Goal: Task Accomplishment & Management: Complete application form

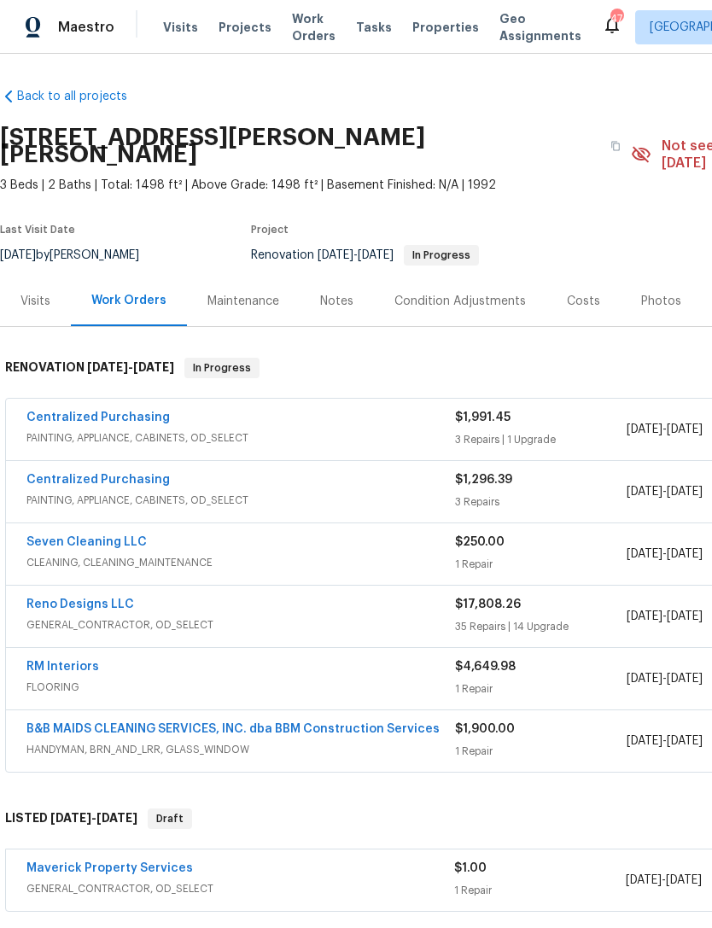
scroll to position [-1, -1]
click at [300, 42] on span "Work Orders" at bounding box center [314, 27] width 44 height 34
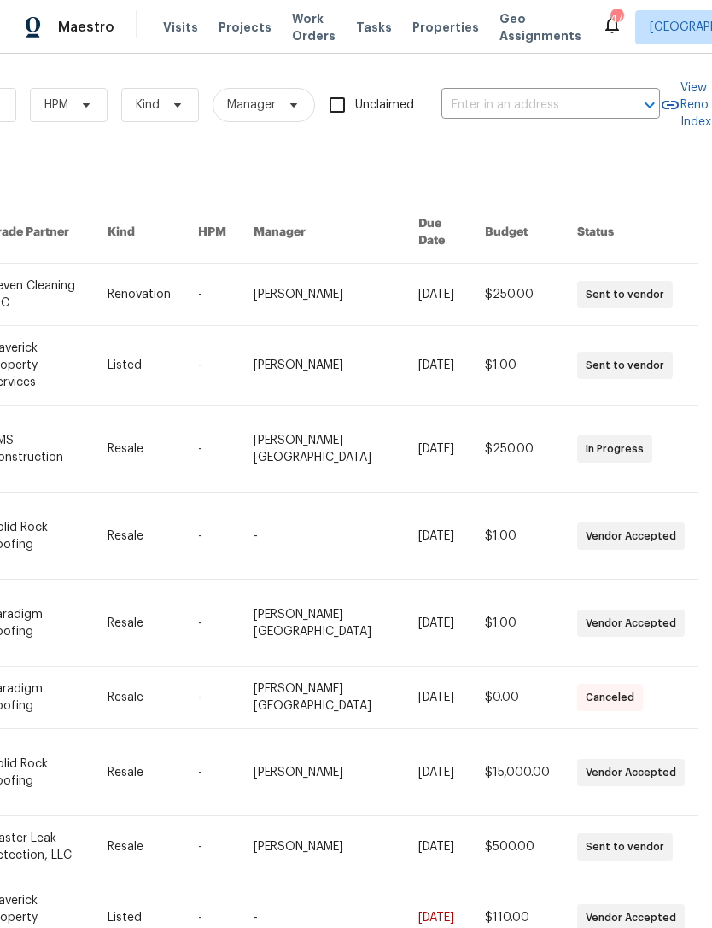
scroll to position [0, 281]
click at [556, 108] on input "text" at bounding box center [527, 105] width 171 height 26
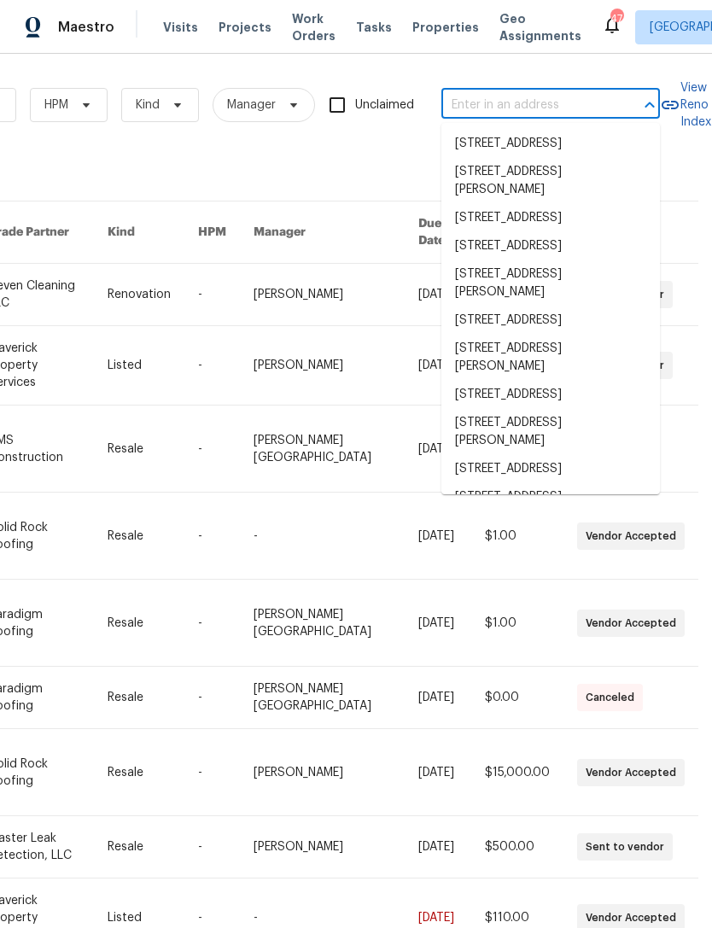
click at [589, 106] on input "text" at bounding box center [527, 105] width 171 height 26
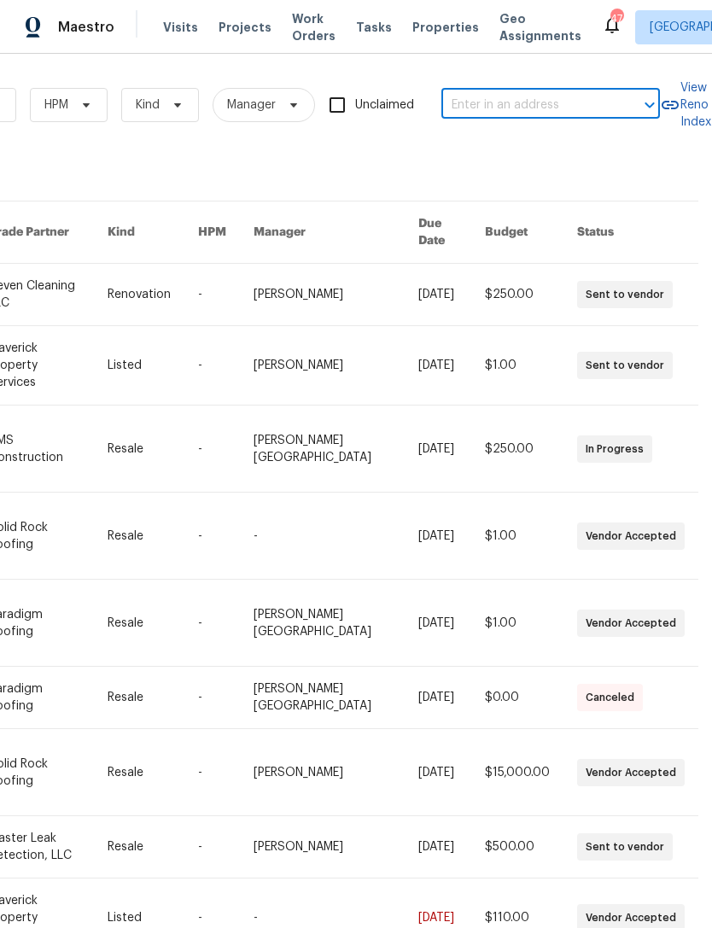
click at [553, 101] on input "text" at bounding box center [527, 105] width 171 height 26
type input "5405 la"
click at [647, 155] on li "[STREET_ADDRESS]" at bounding box center [551, 144] width 219 height 28
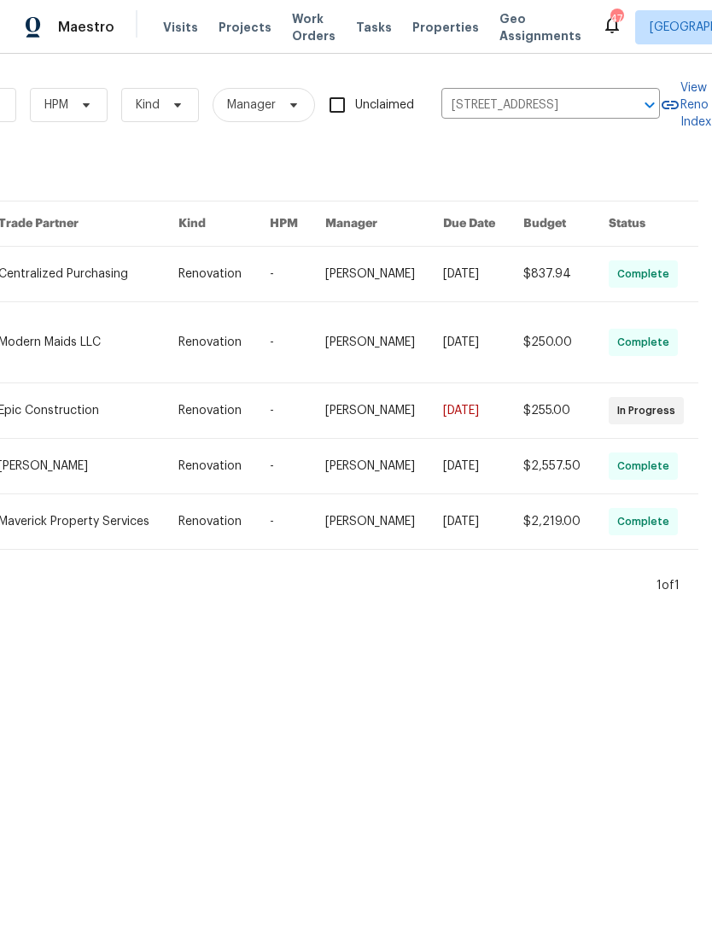
click at [78, 485] on link at bounding box center [88, 466] width 180 height 55
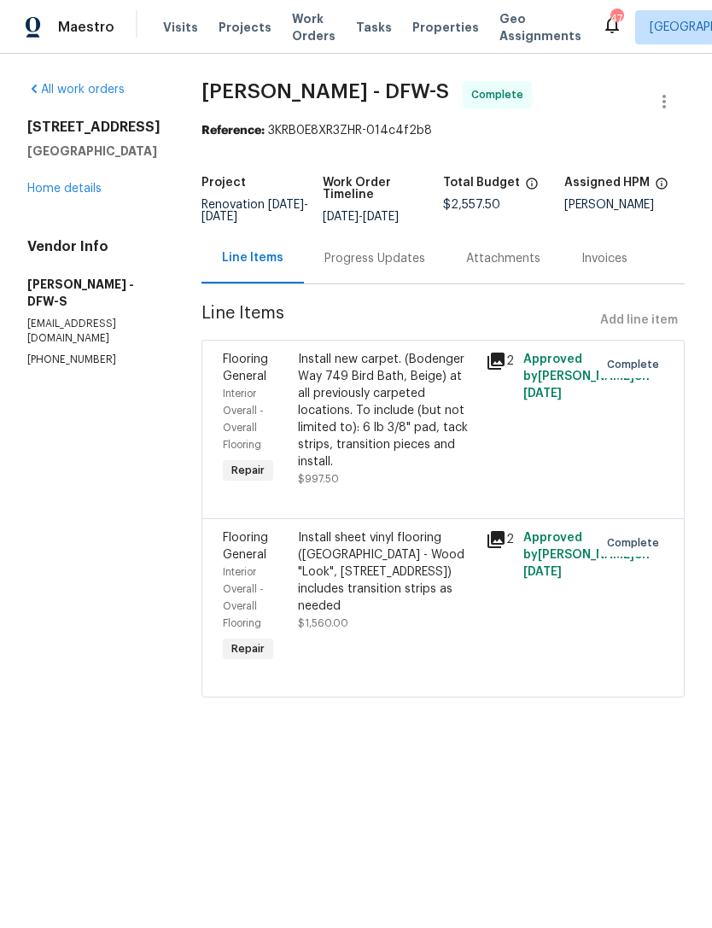
click at [66, 197] on div "[STREET_ADDRESS] Home details" at bounding box center [93, 158] width 133 height 79
click at [62, 197] on div "[STREET_ADDRESS] Home details" at bounding box center [93, 158] width 133 height 79
click at [61, 197] on div "[STREET_ADDRESS] Home details" at bounding box center [93, 158] width 133 height 79
click at [48, 195] on link "Home details" at bounding box center [64, 189] width 74 height 12
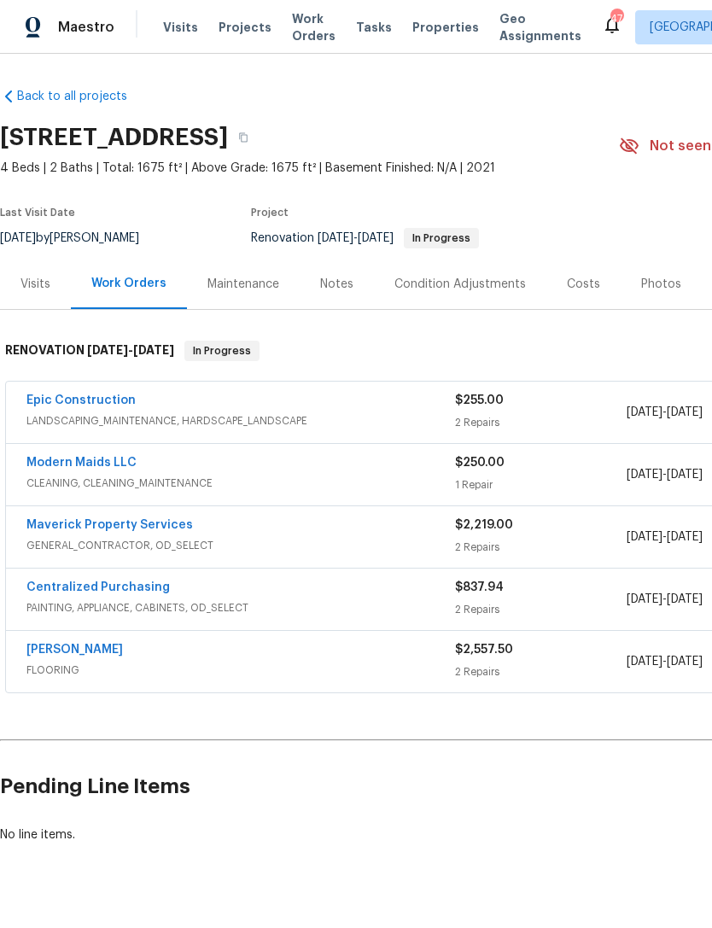
click at [147, 519] on link "Maverick Property Services" at bounding box center [109, 525] width 167 height 12
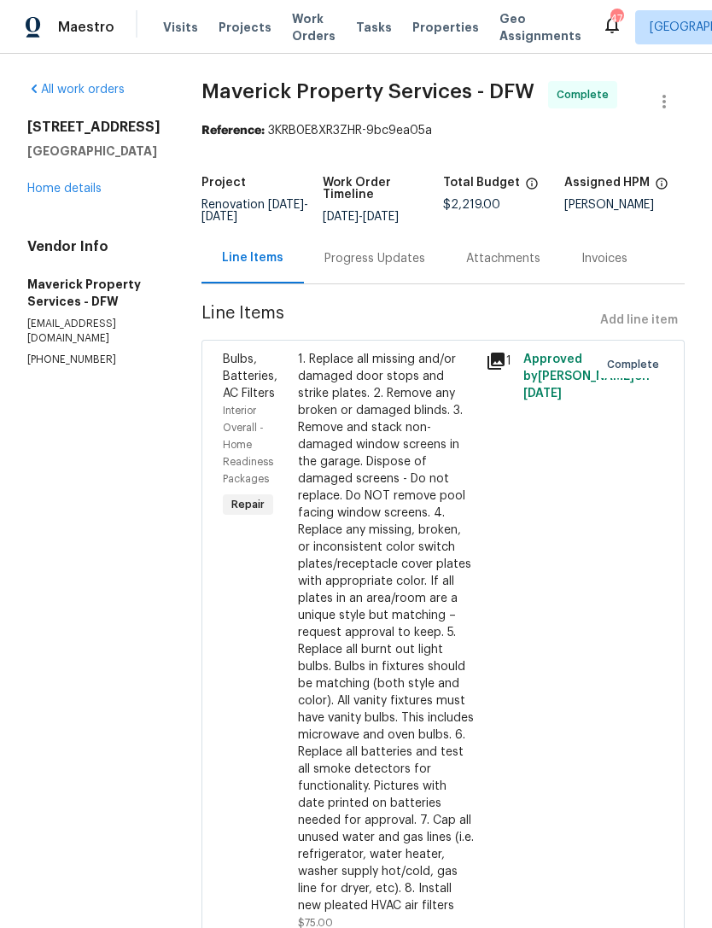
click at [53, 204] on div "All work orders [STREET_ADDRESS] Home details Vendor Info Maverick Property Ser…" at bounding box center [93, 224] width 133 height 286
click at [40, 189] on link "Home details" at bounding box center [64, 189] width 74 height 12
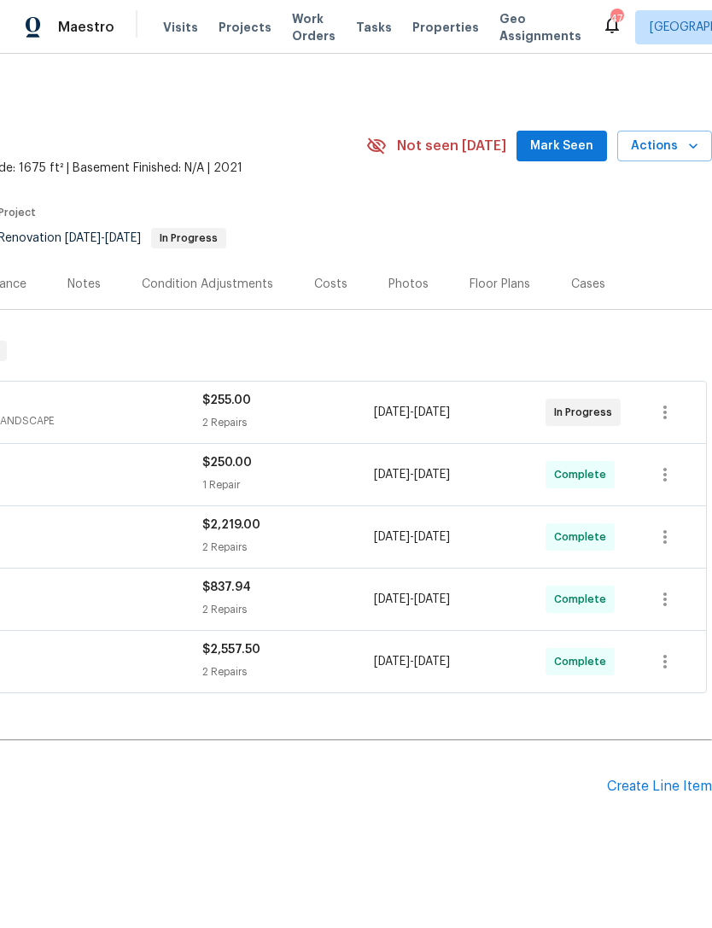
click at [667, 784] on div "Create Line Item" at bounding box center [659, 787] width 105 height 16
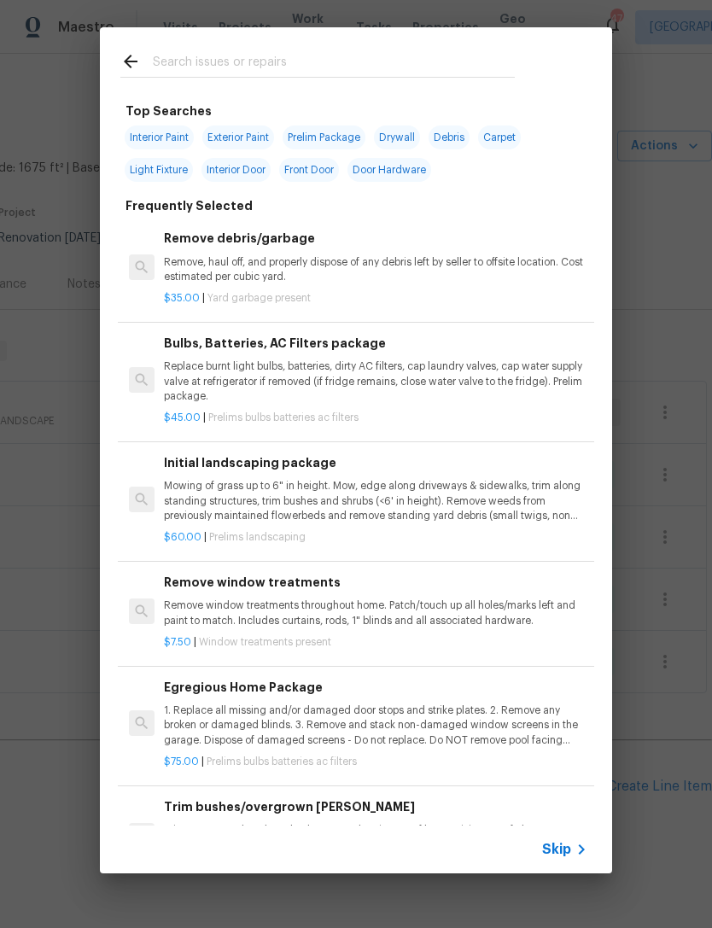
click at [395, 55] on input "text" at bounding box center [334, 64] width 362 height 26
click at [458, 138] on span "Debris" at bounding box center [449, 138] width 41 height 24
type input "Debris"
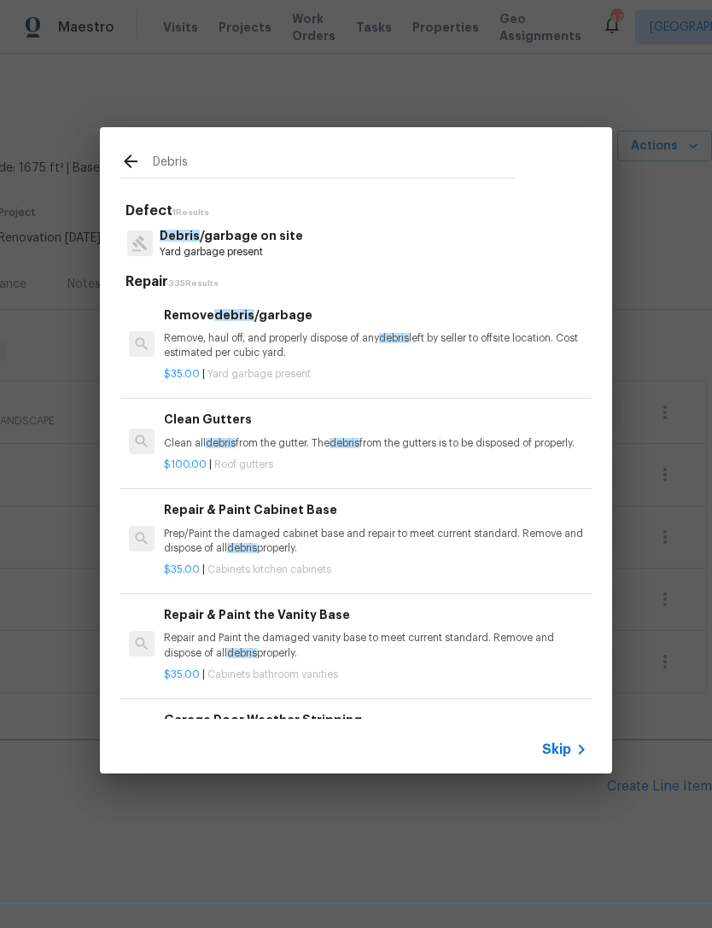
click at [376, 347] on p "Remove, haul off, and properly dispose of any debris left by seller to offsite …" at bounding box center [376, 345] width 424 height 29
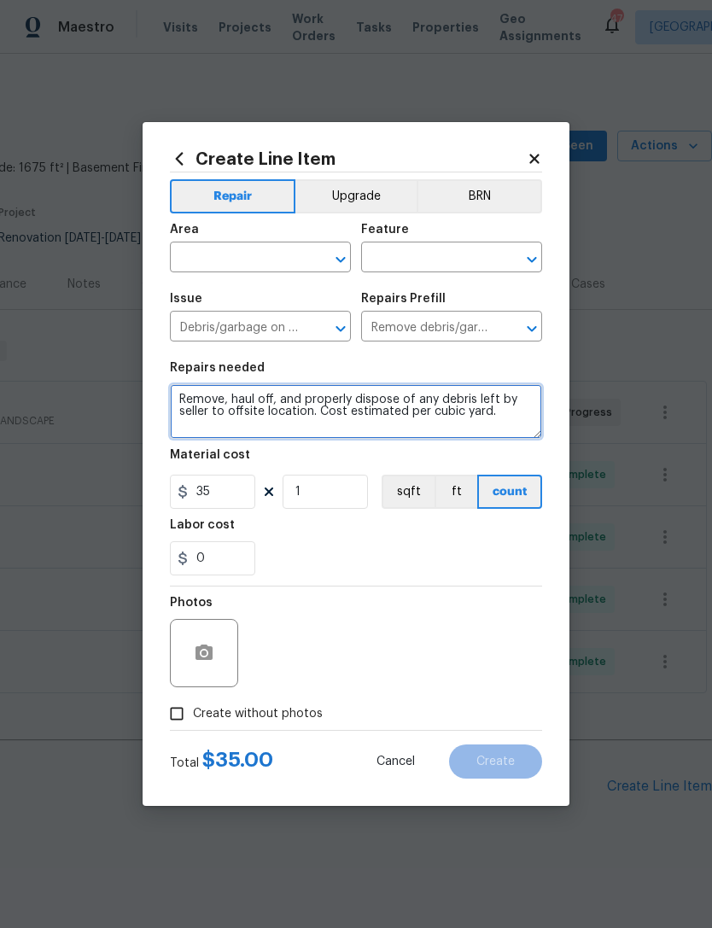
click at [184, 391] on textarea "Remove, haul off, and properly dispose of any debris left by seller to offsite …" at bounding box center [356, 411] width 372 height 55
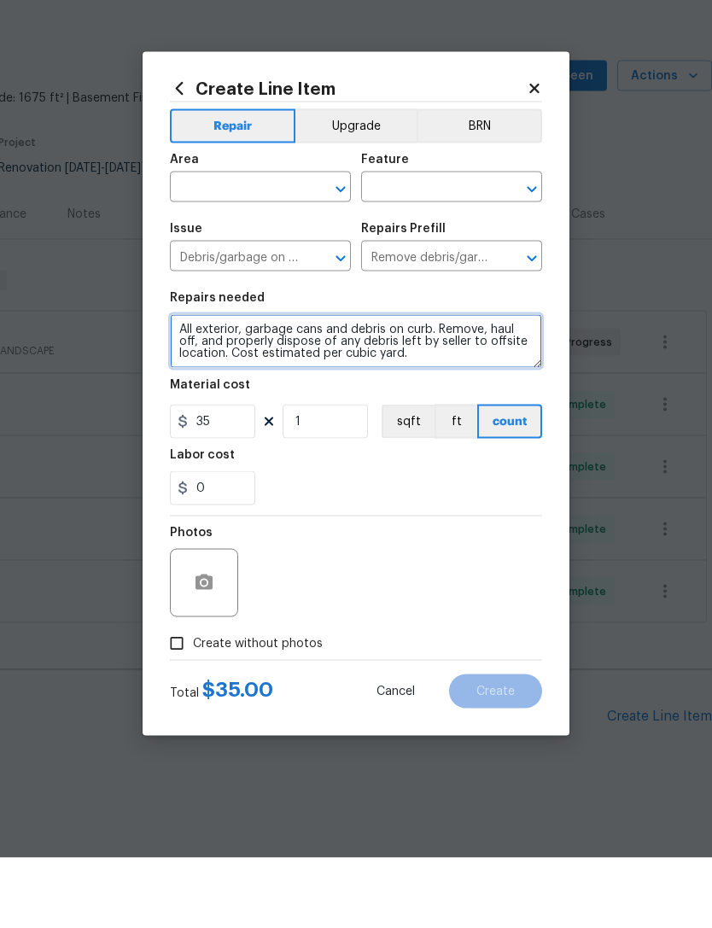
type textarea "All exterior, garbage cans and debris on curb. Remove, haul off, and properly d…"
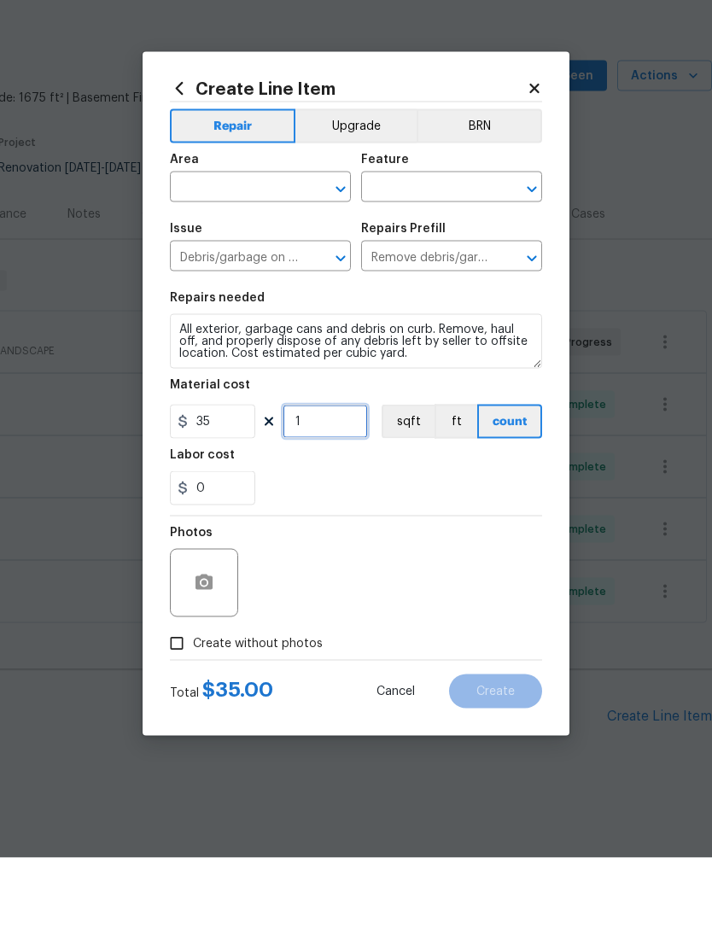
click at [331, 475] on input "1" at bounding box center [325, 492] width 85 height 34
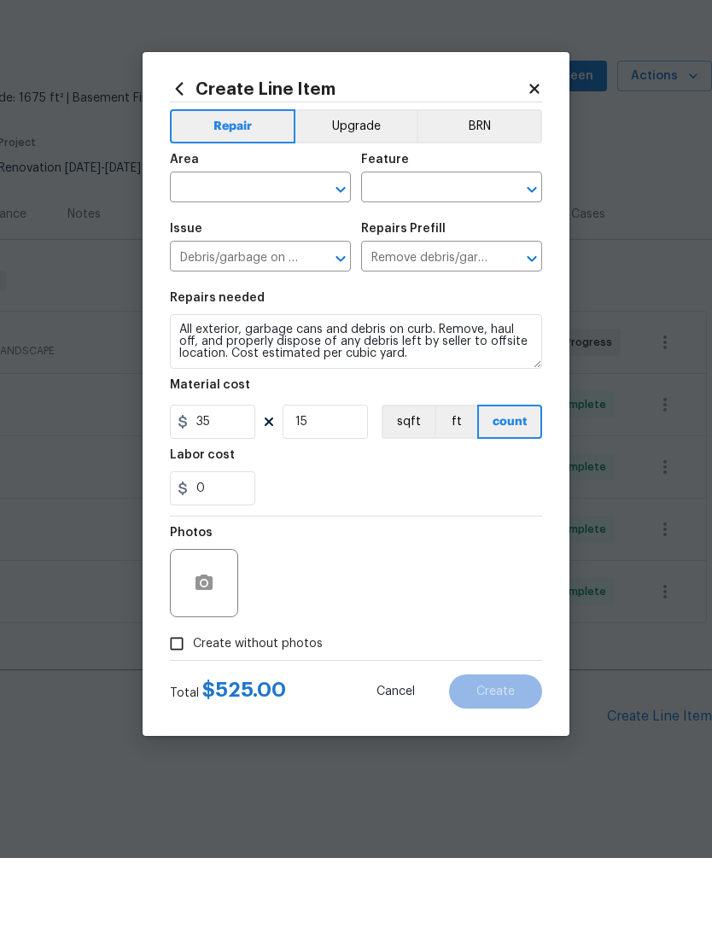
click at [409, 587] on div "Photos" at bounding box center [356, 642] width 372 height 111
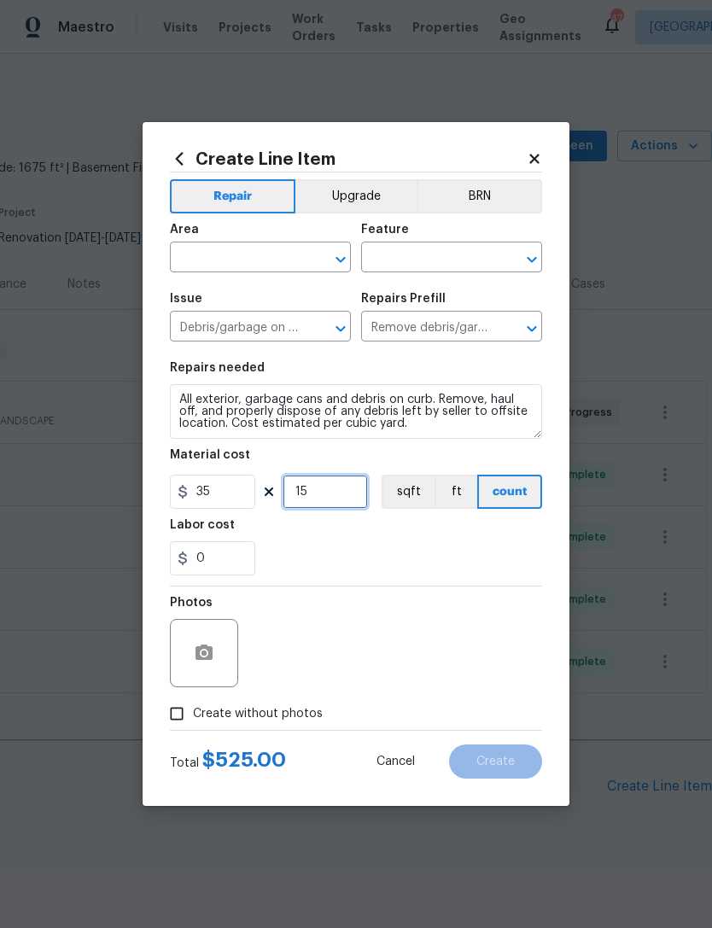
click at [331, 487] on input "15" at bounding box center [325, 492] width 85 height 34
click at [331, 486] on input "15" at bounding box center [325, 492] width 85 height 34
click at [505, 582] on section "Repairs needed All exterior, garbage cans and debris on curb. Remove, haul off,…" at bounding box center [356, 469] width 372 height 234
click at [330, 495] on input "10" at bounding box center [325, 492] width 85 height 34
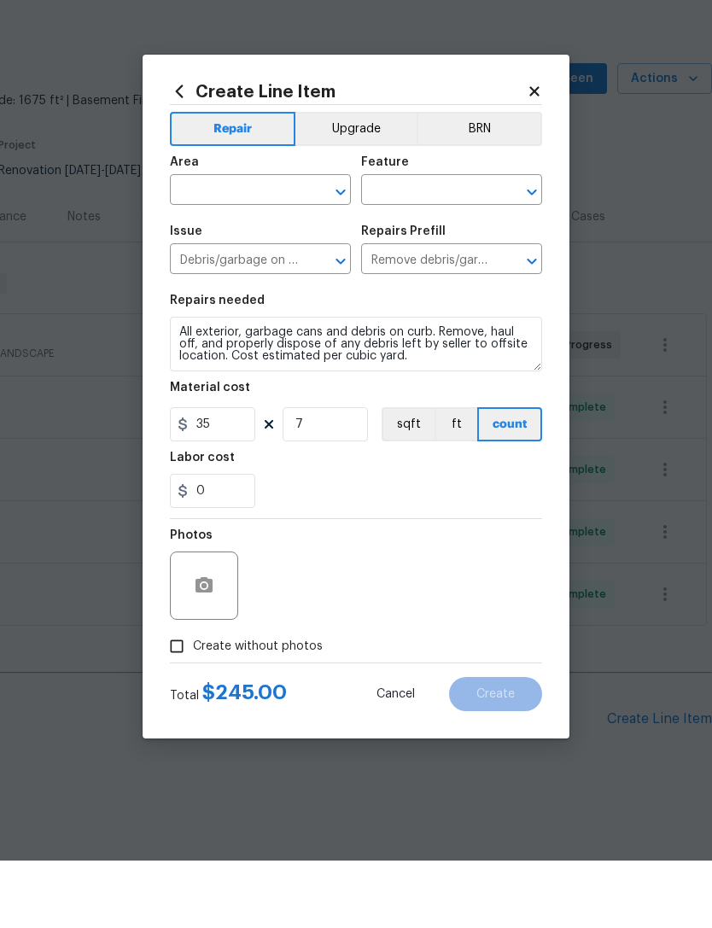
click at [523, 587] on div "Photos" at bounding box center [356, 642] width 372 height 111
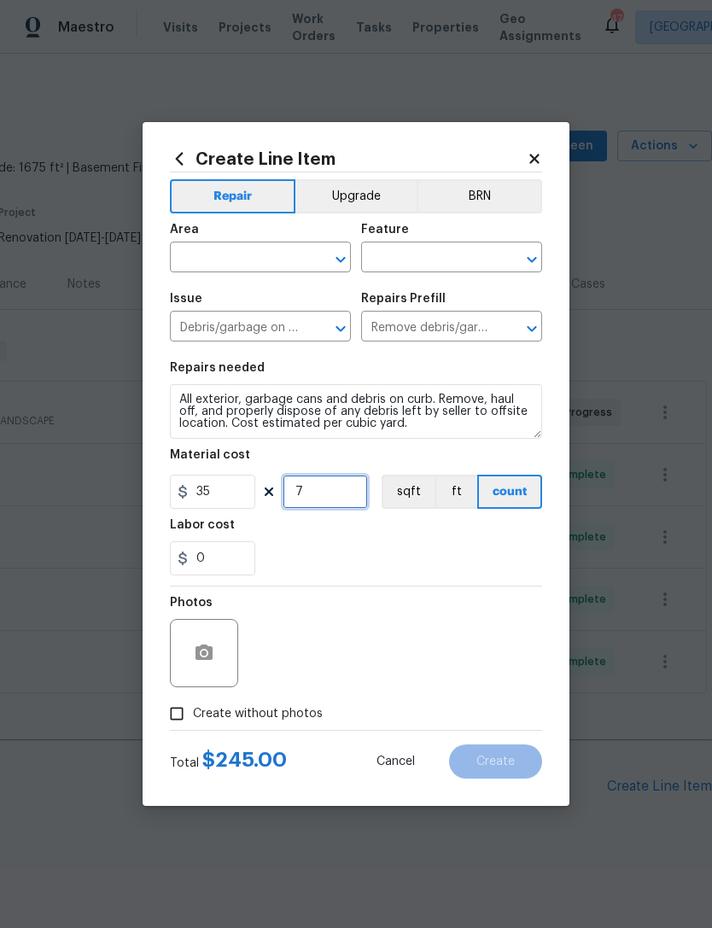
click at [345, 495] on input "7" at bounding box center [325, 492] width 85 height 34
click at [441, 581] on section "Repairs needed All exterior, garbage cans and debris on curb. Remove, haul off,…" at bounding box center [356, 469] width 372 height 234
click at [346, 496] on input "5" at bounding box center [325, 492] width 85 height 34
click at [438, 594] on div "Photos" at bounding box center [356, 642] width 372 height 111
click at [349, 506] on input "4" at bounding box center [325, 492] width 85 height 34
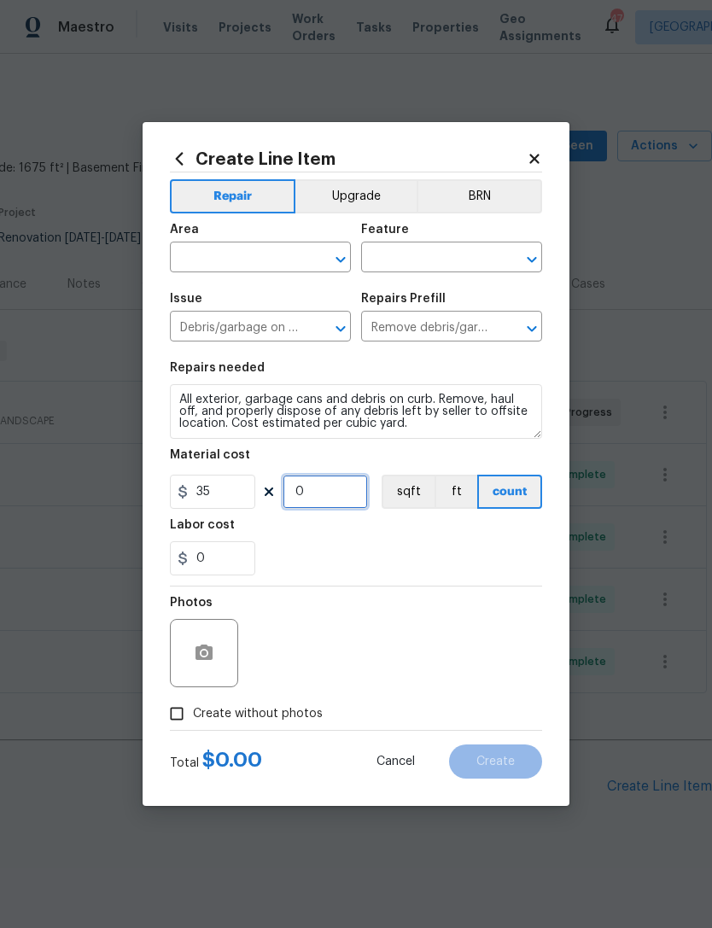
type input "5"
click at [401, 592] on div "Photos" at bounding box center [356, 642] width 372 height 111
click at [217, 665] on button "button" at bounding box center [204, 653] width 41 height 41
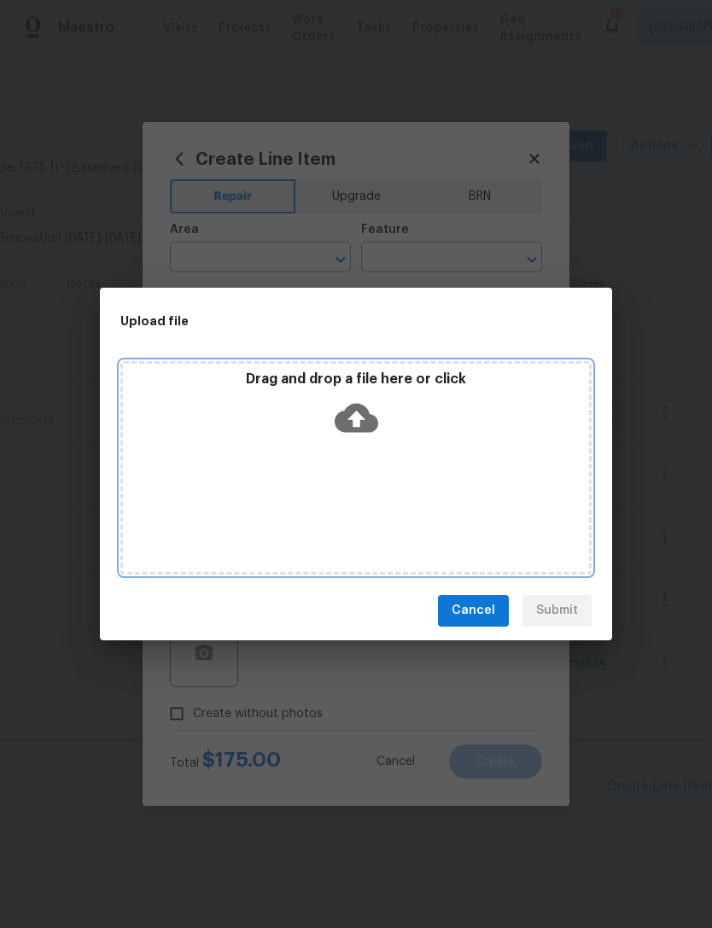
click at [398, 426] on div "Drag and drop a file here or click" at bounding box center [356, 407] width 466 height 73
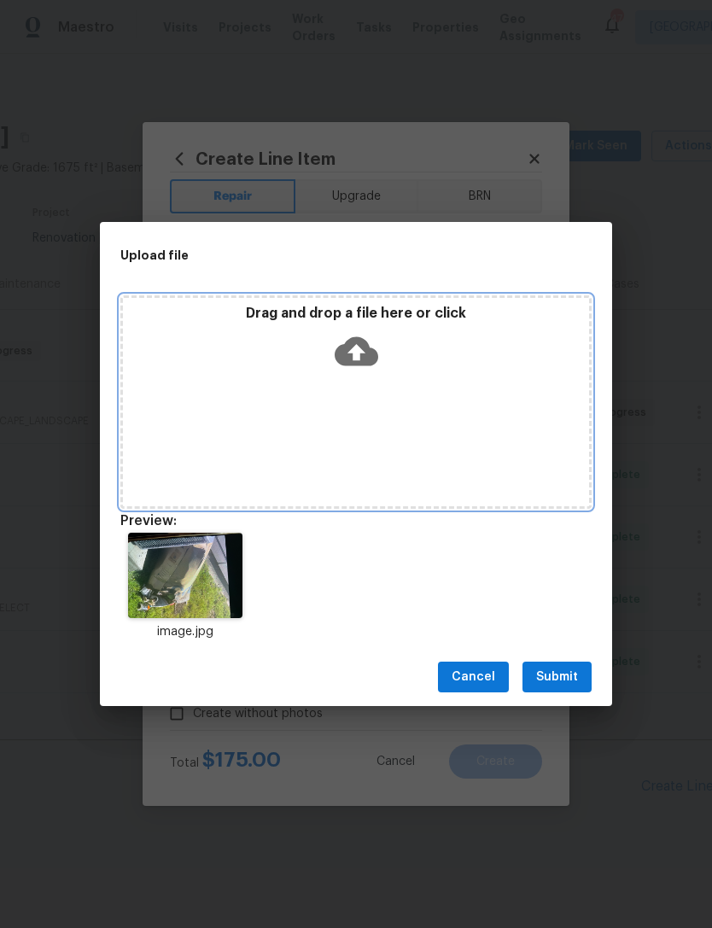
click at [364, 352] on icon at bounding box center [357, 352] width 44 height 44
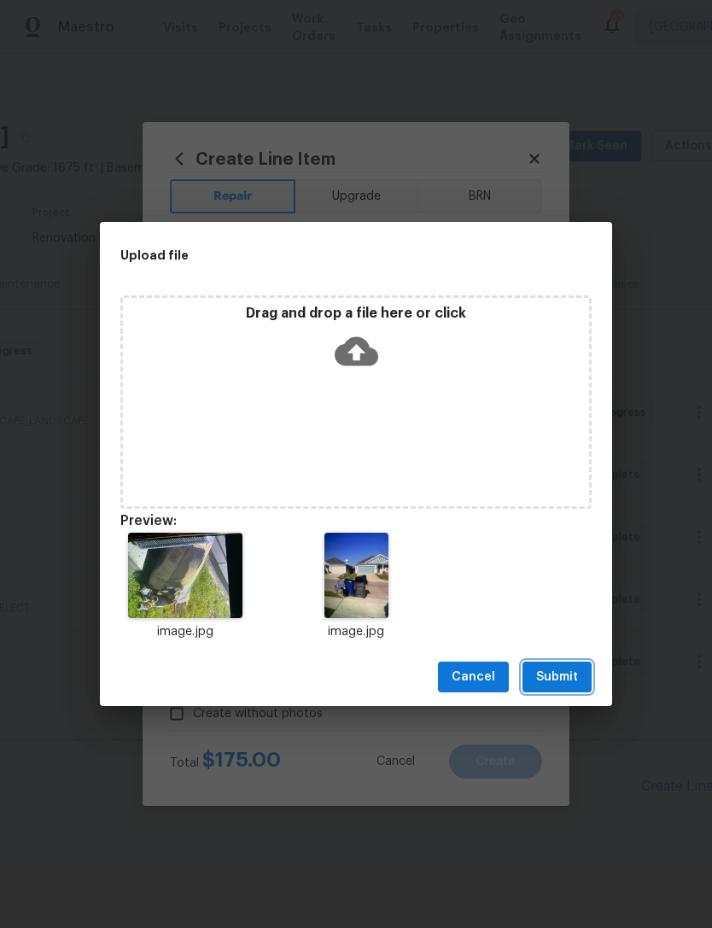
click at [576, 688] on button "Submit" at bounding box center [557, 678] width 69 height 32
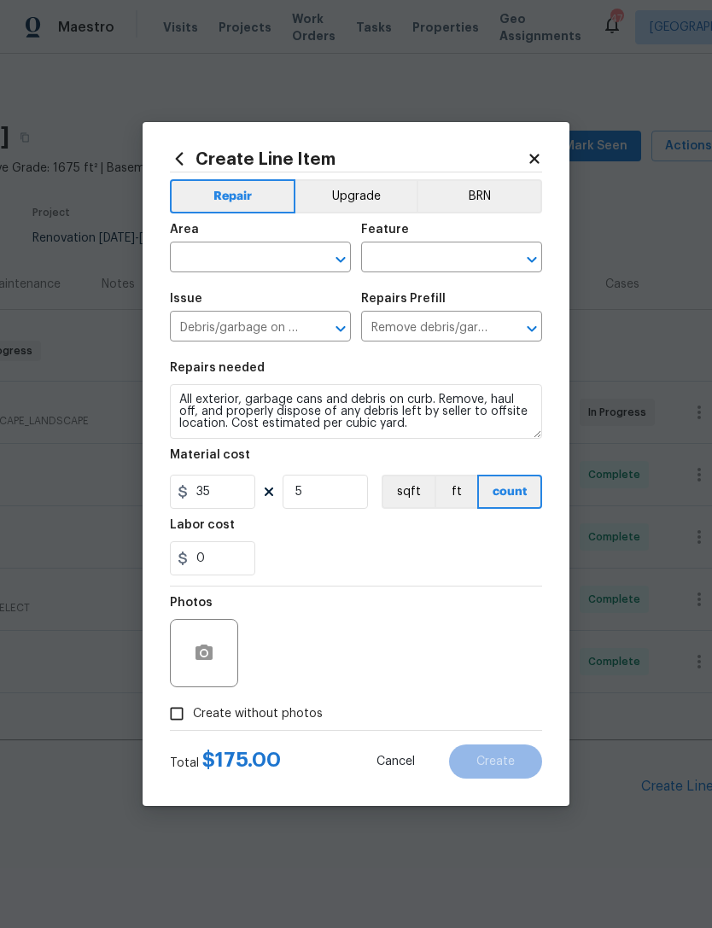
click at [286, 274] on span "Area ​" at bounding box center [260, 248] width 181 height 69
click at [285, 260] on input "text" at bounding box center [236, 259] width 133 height 26
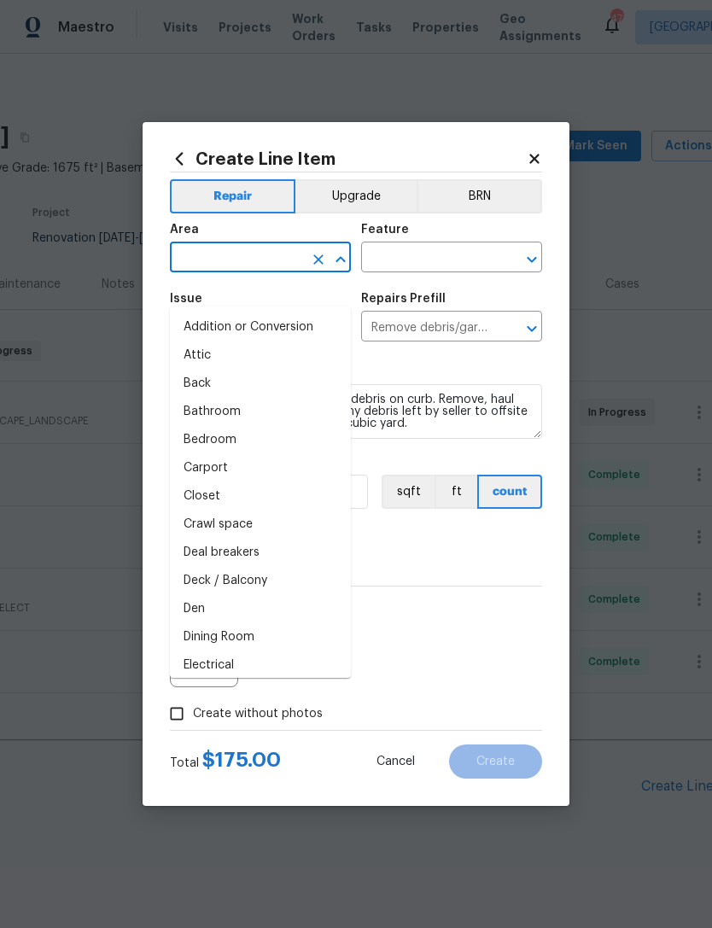
type input "e"
type input "ctr"
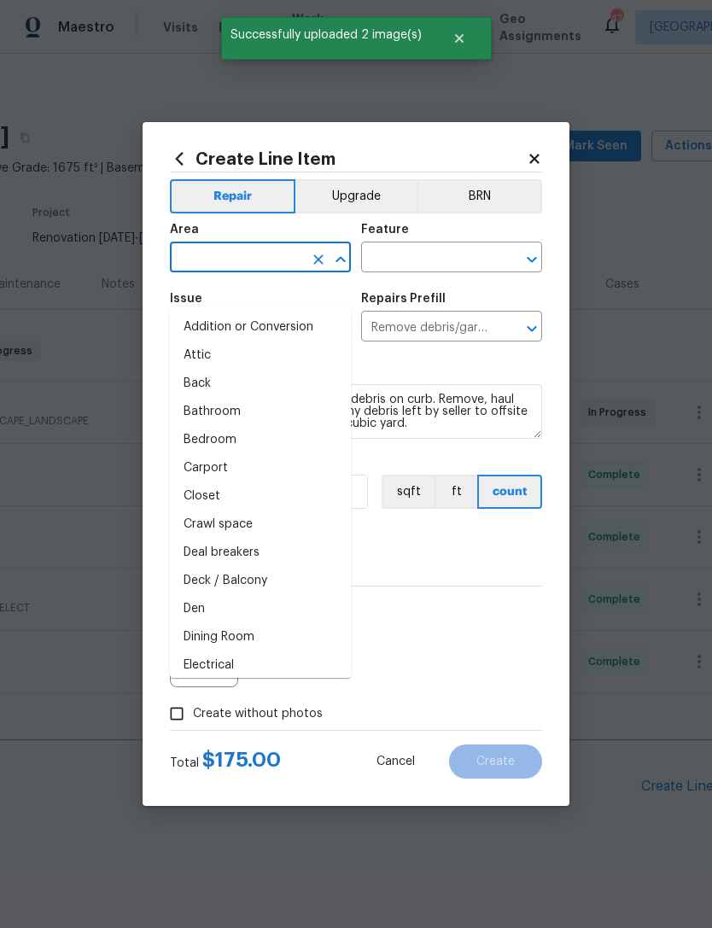
click at [272, 263] on input "text" at bounding box center [236, 259] width 133 height 26
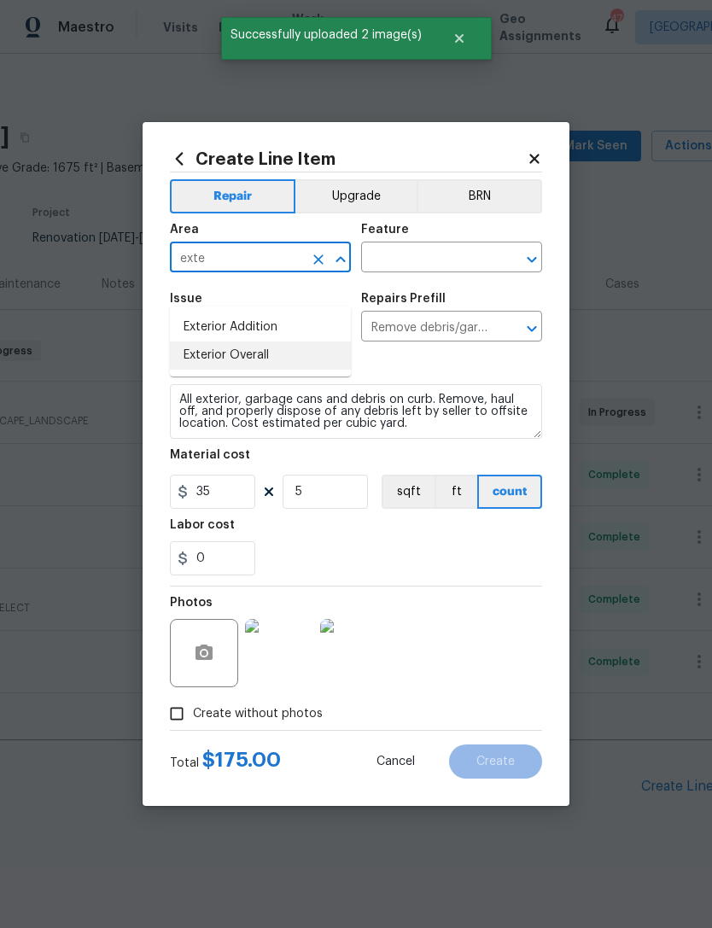
click at [327, 342] on li "Exterior Overall" at bounding box center [260, 356] width 181 height 28
type input "Exterior Overall"
click at [447, 270] on input "text" at bounding box center [427, 259] width 133 height 26
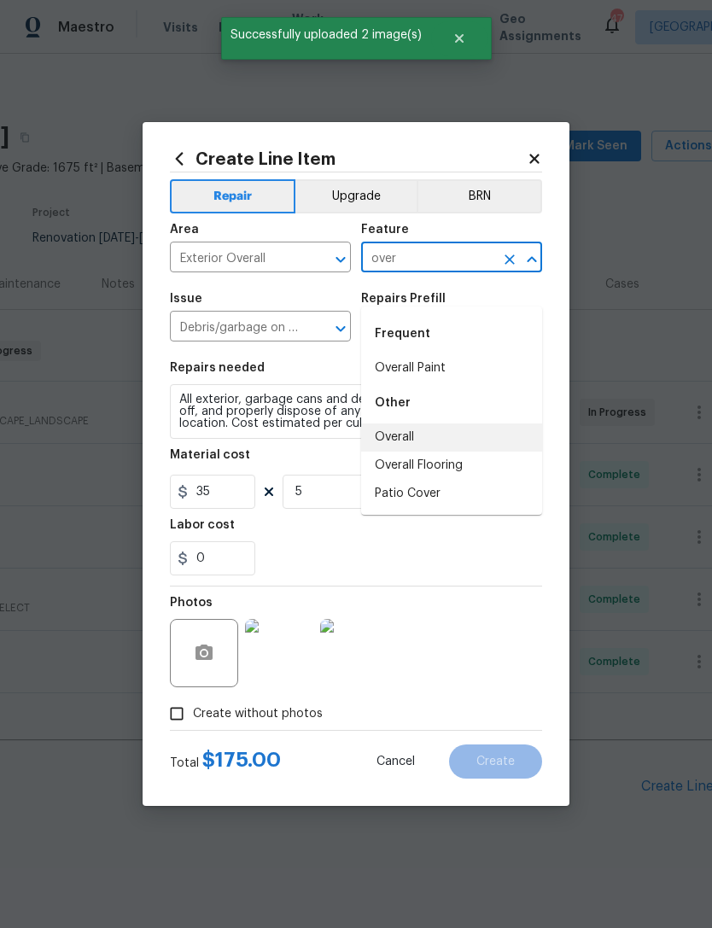
click at [435, 424] on li "Overall" at bounding box center [451, 438] width 181 height 28
type input "Overall"
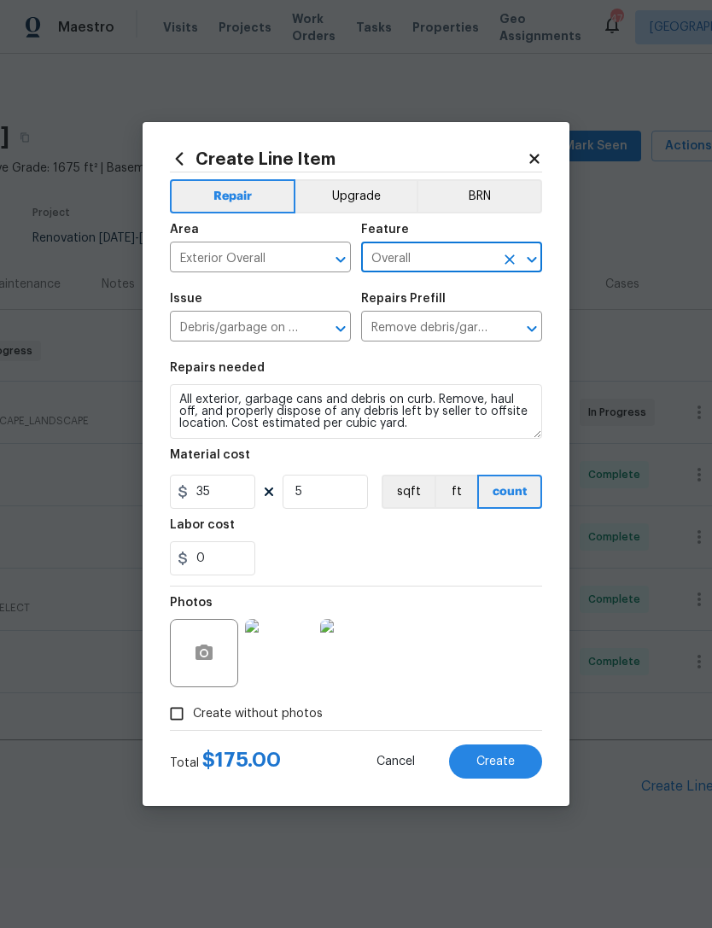
click at [417, 563] on div "0" at bounding box center [356, 559] width 372 height 34
click at [502, 769] on span "Create" at bounding box center [496, 762] width 38 height 13
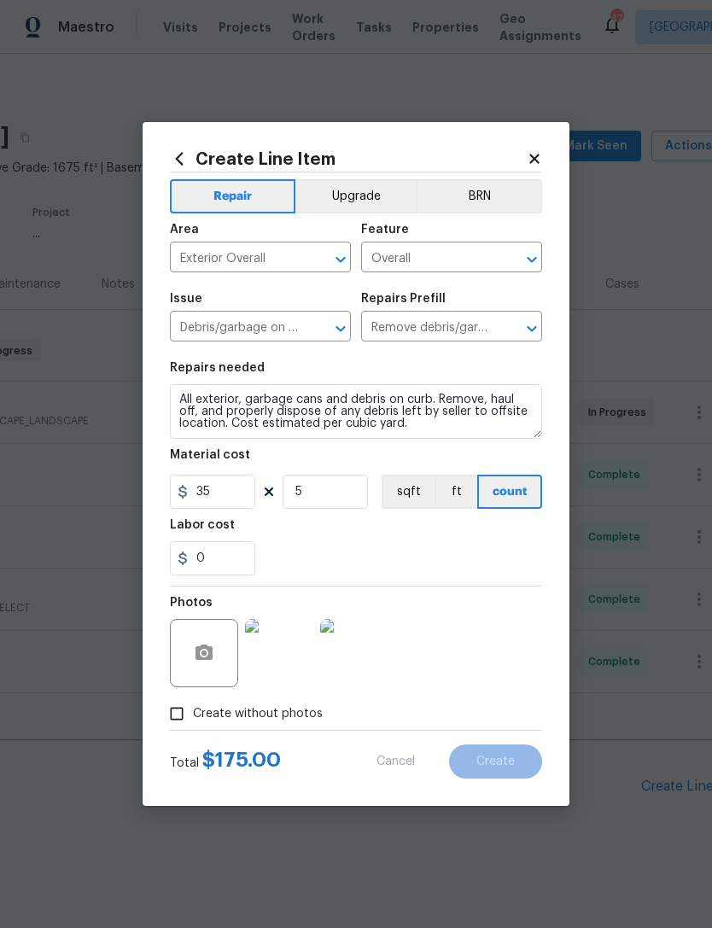
type input "0"
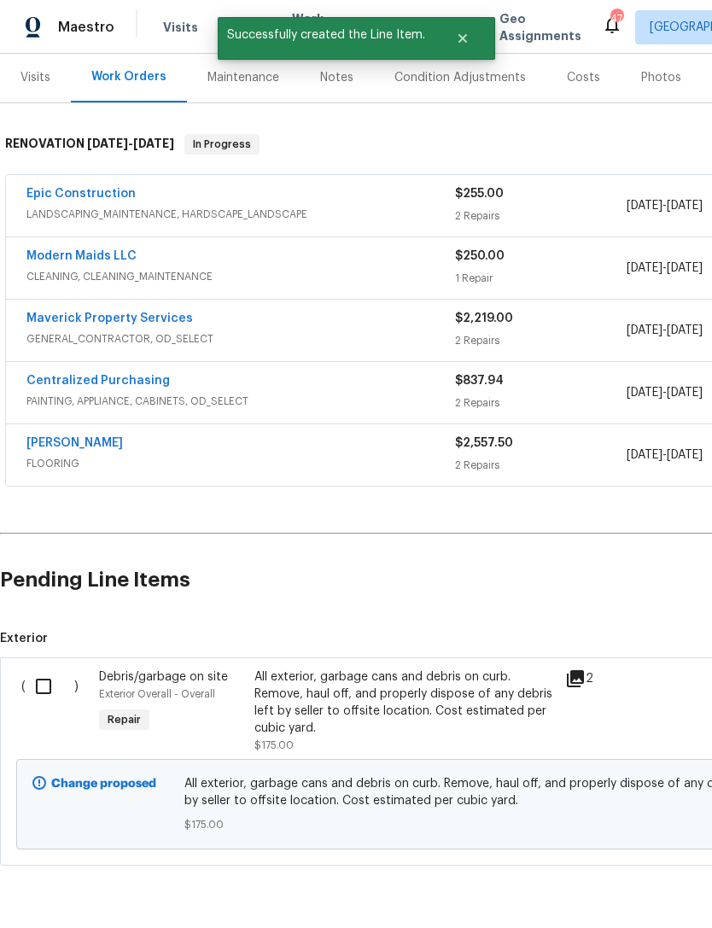
scroll to position [206, 0]
click at [44, 670] on input "checkbox" at bounding box center [50, 688] width 49 height 36
checkbox input "true"
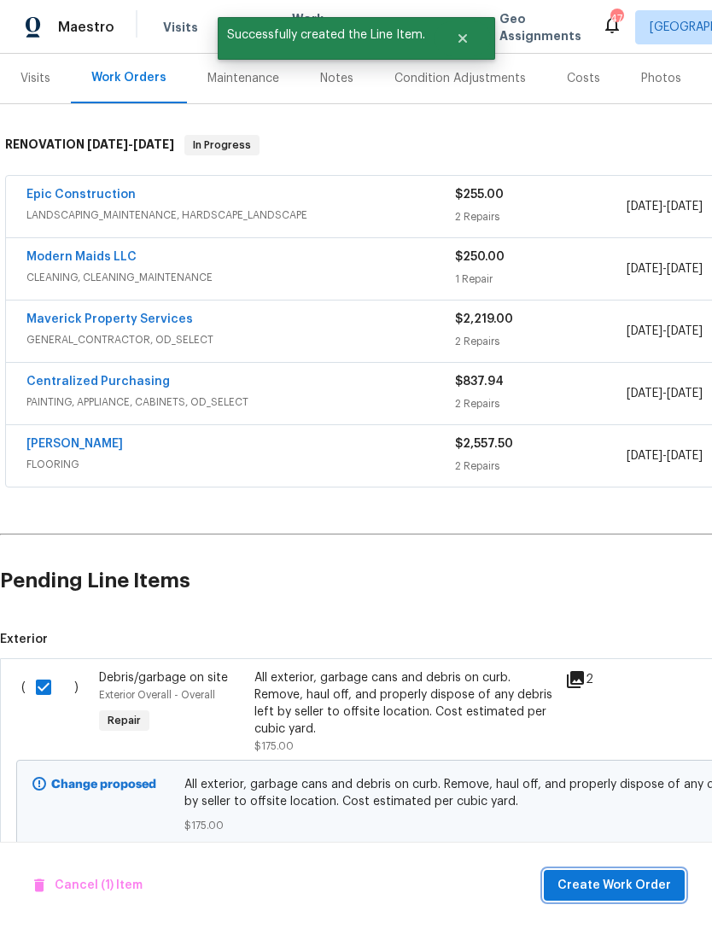
click at [602, 891] on span "Create Work Order" at bounding box center [615, 886] width 114 height 21
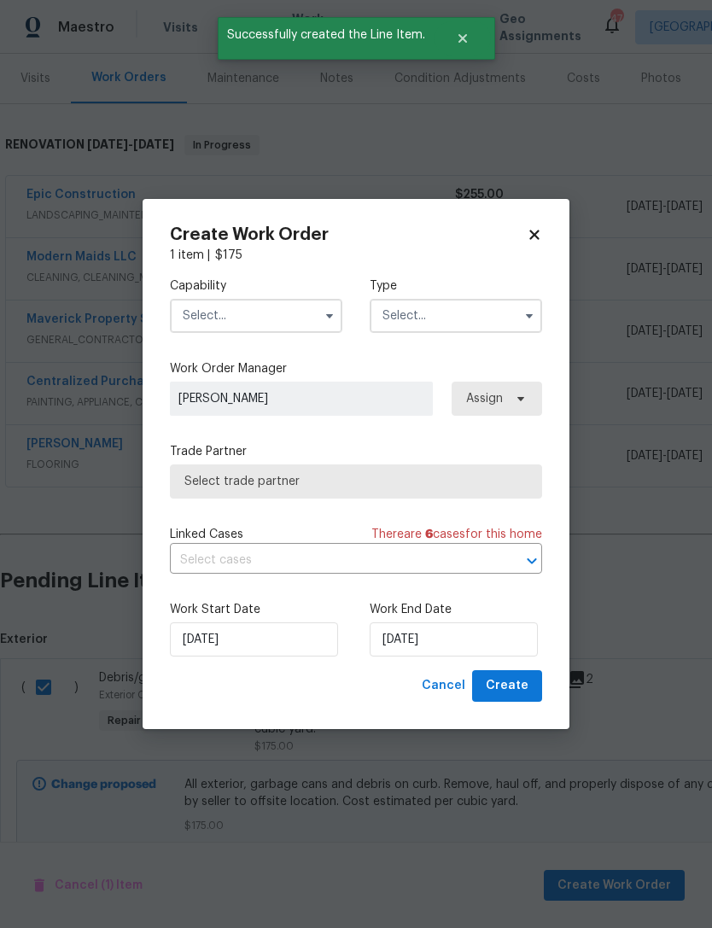
click at [278, 311] on input "text" at bounding box center [256, 316] width 173 height 34
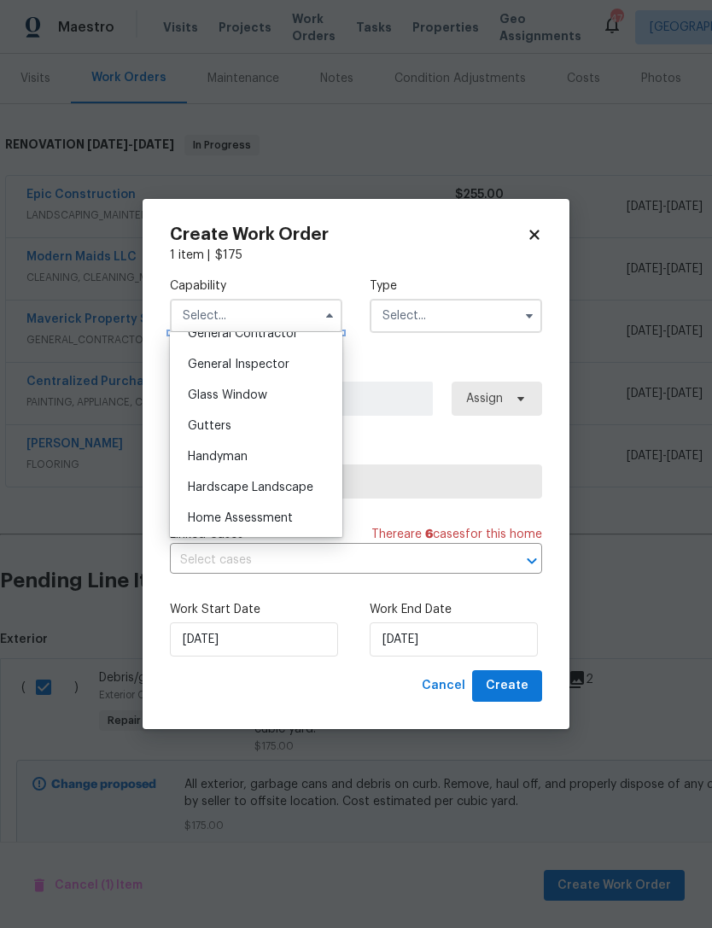
scroll to position [861, 0]
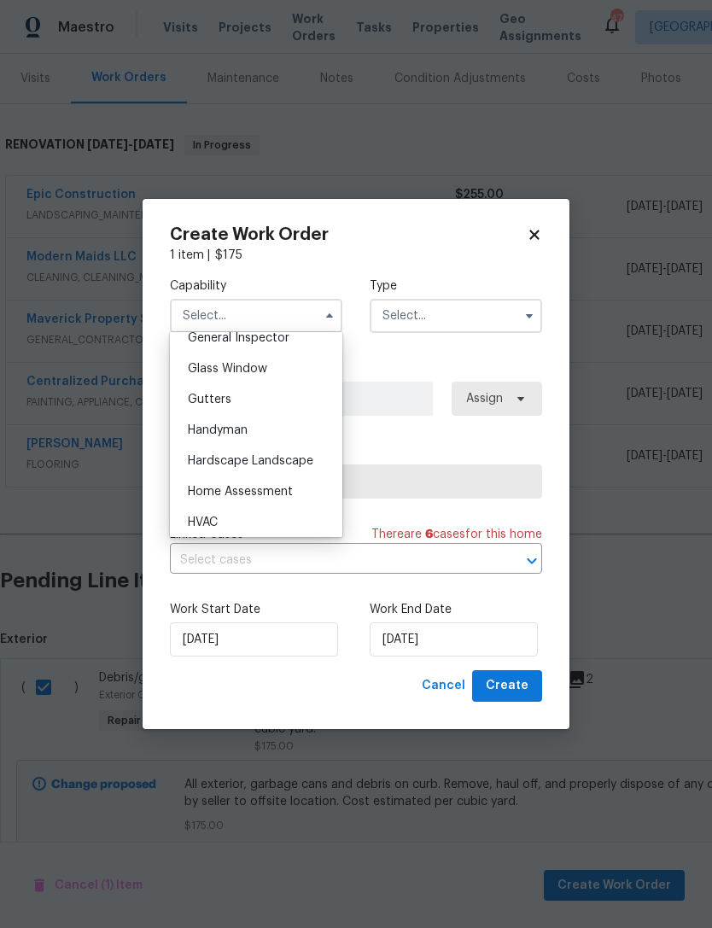
click at [309, 441] on div "Handyman" at bounding box center [256, 430] width 164 height 31
type input "Handyman"
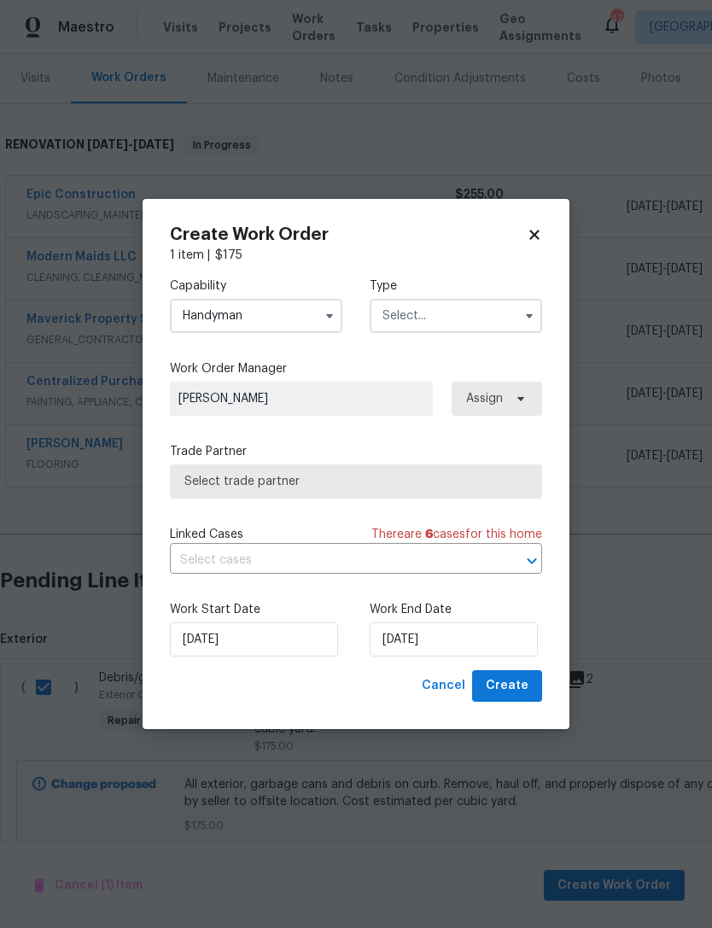
click at [477, 326] on input "text" at bounding box center [456, 316] width 173 height 34
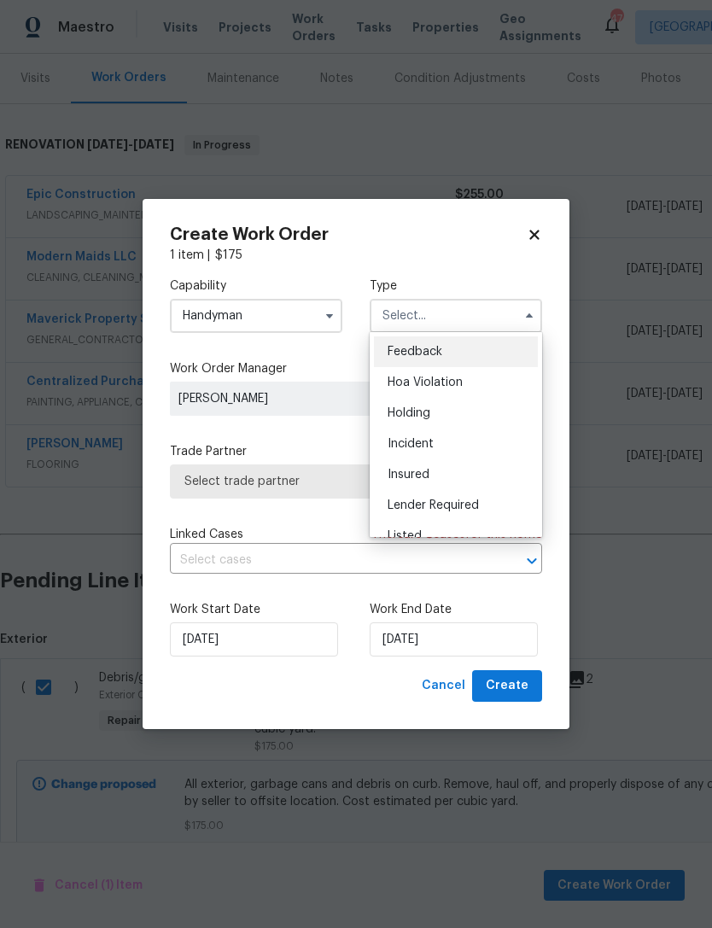
click at [459, 534] on div "Listed" at bounding box center [456, 536] width 164 height 31
type input "Listed"
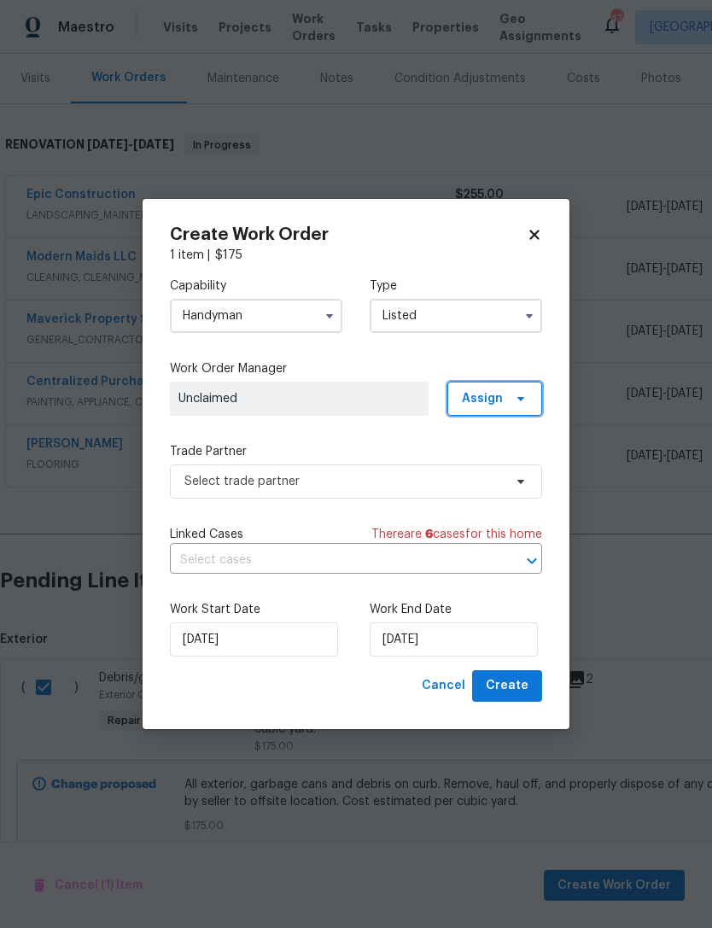
click at [502, 404] on span "Assign" at bounding box center [482, 398] width 41 height 17
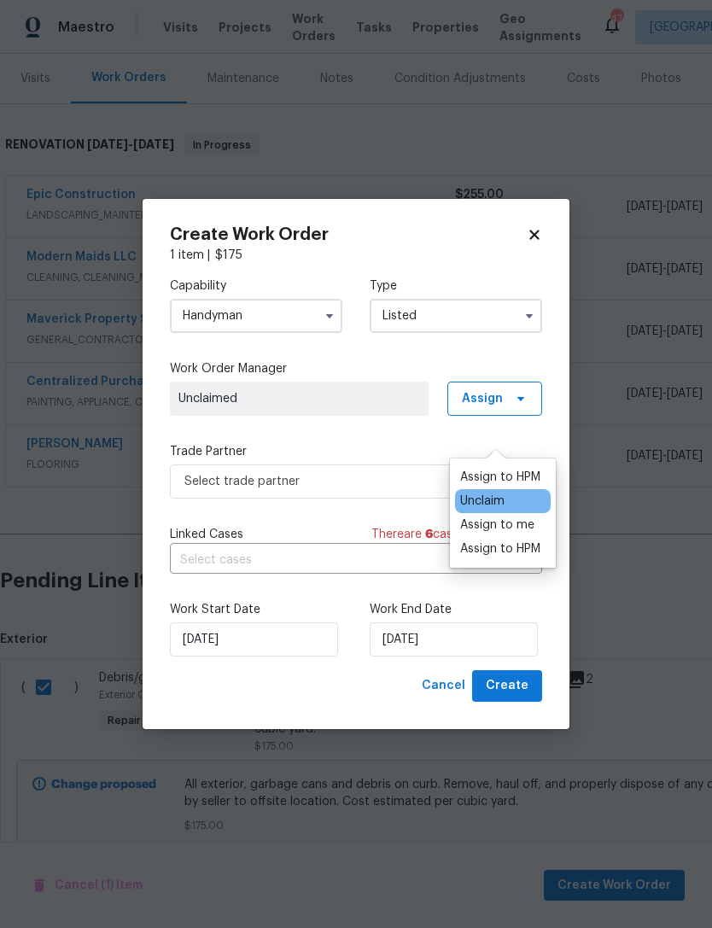
click at [501, 469] on div "Assign to HPM" at bounding box center [500, 477] width 80 height 17
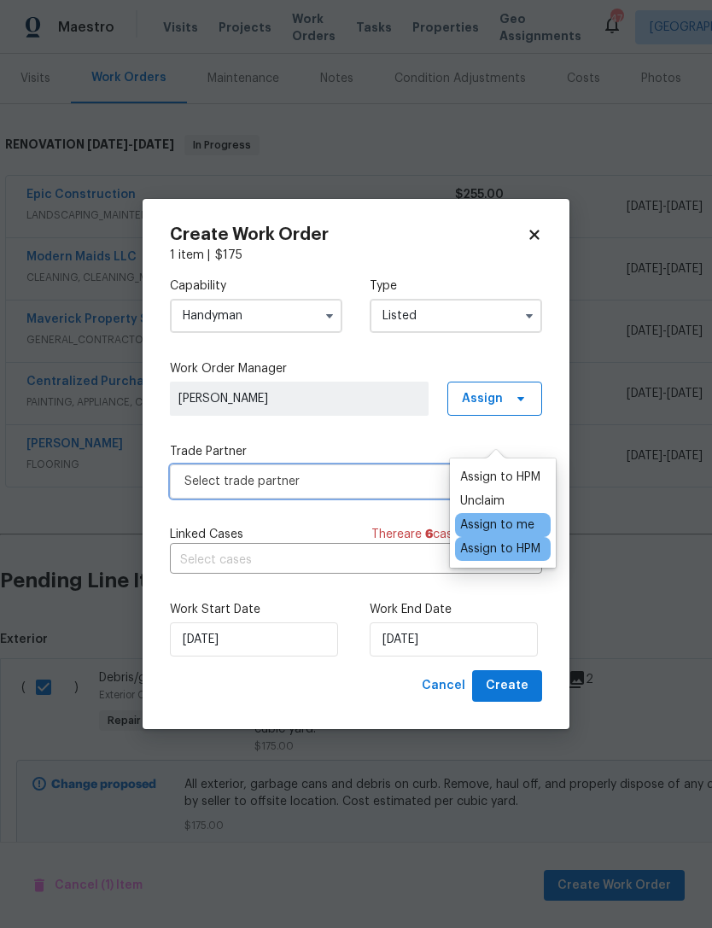
click at [360, 482] on span "Select trade partner" at bounding box center [343, 481] width 319 height 17
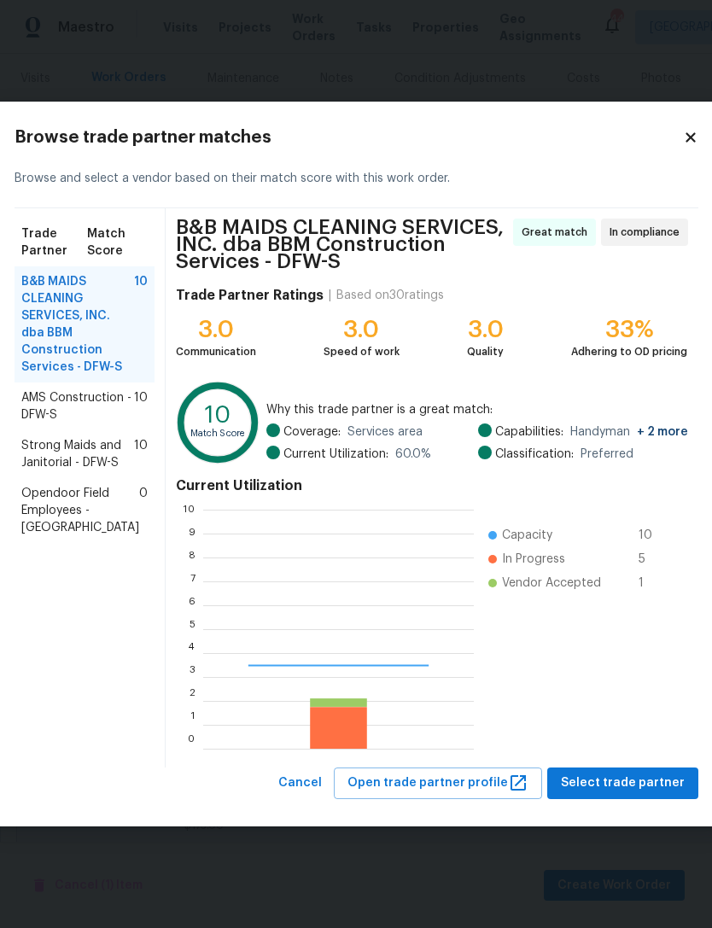
scroll to position [239, 271]
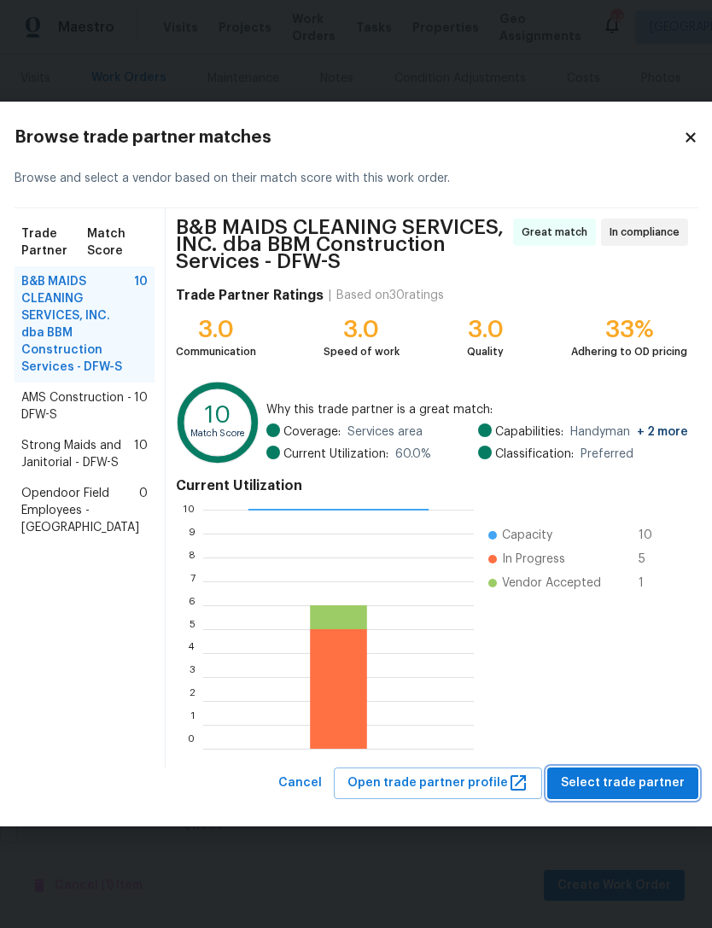
click at [630, 776] on span "Select trade partner" at bounding box center [623, 783] width 124 height 21
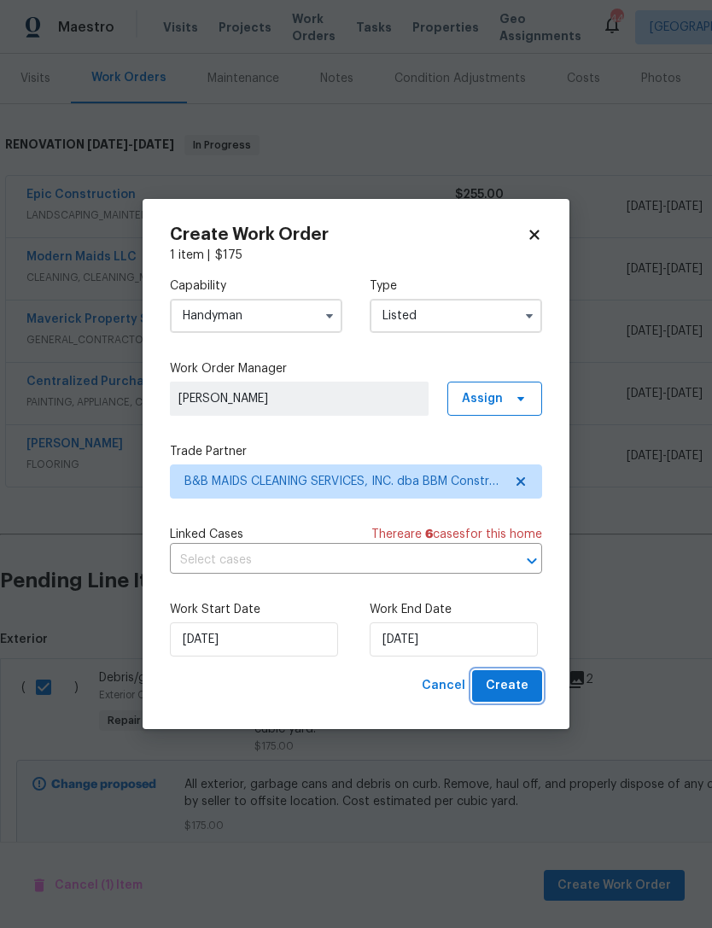
click at [509, 688] on span "Create" at bounding box center [507, 686] width 43 height 21
checkbox input "false"
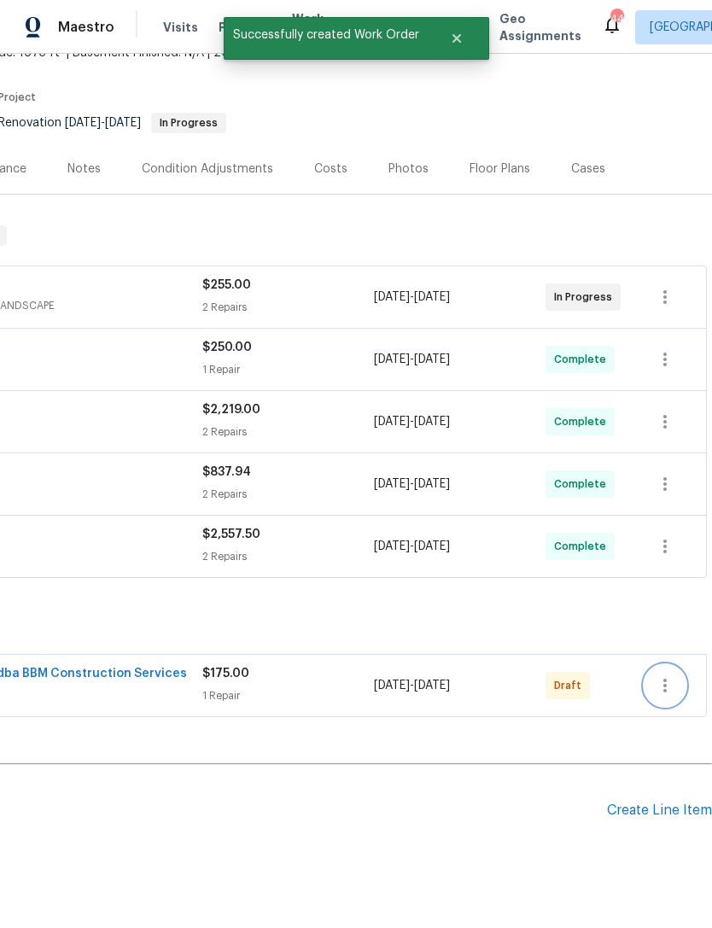
click at [675, 676] on icon "button" at bounding box center [665, 686] width 20 height 20
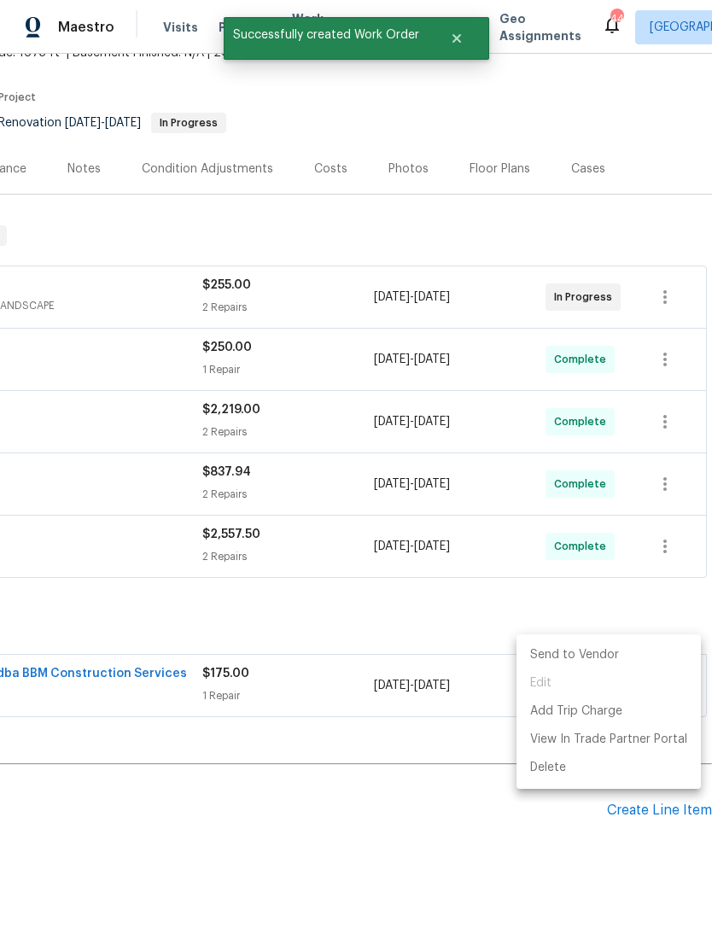
scroll to position [115, 253]
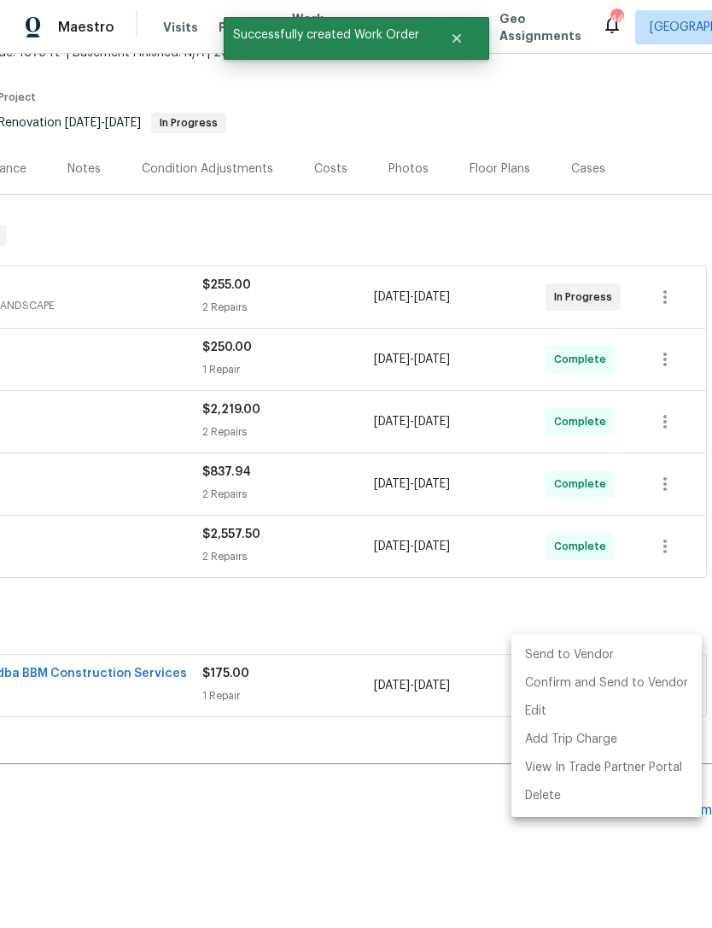
click at [660, 658] on li "Send to Vendor" at bounding box center [607, 655] width 190 height 28
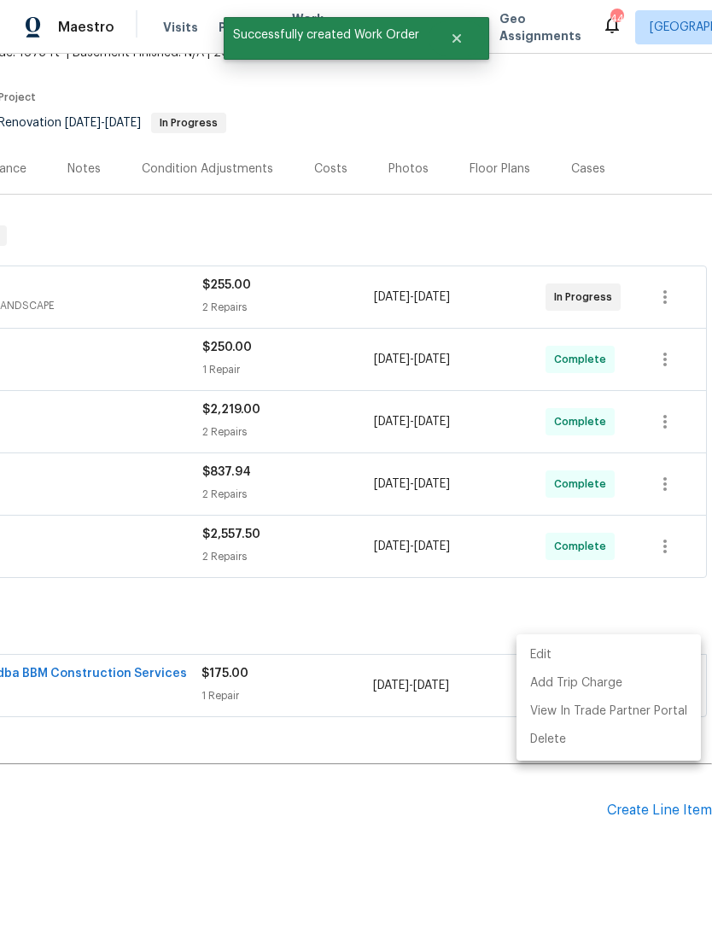
click at [428, 825] on div at bounding box center [356, 464] width 712 height 928
